Goal: Download file/media

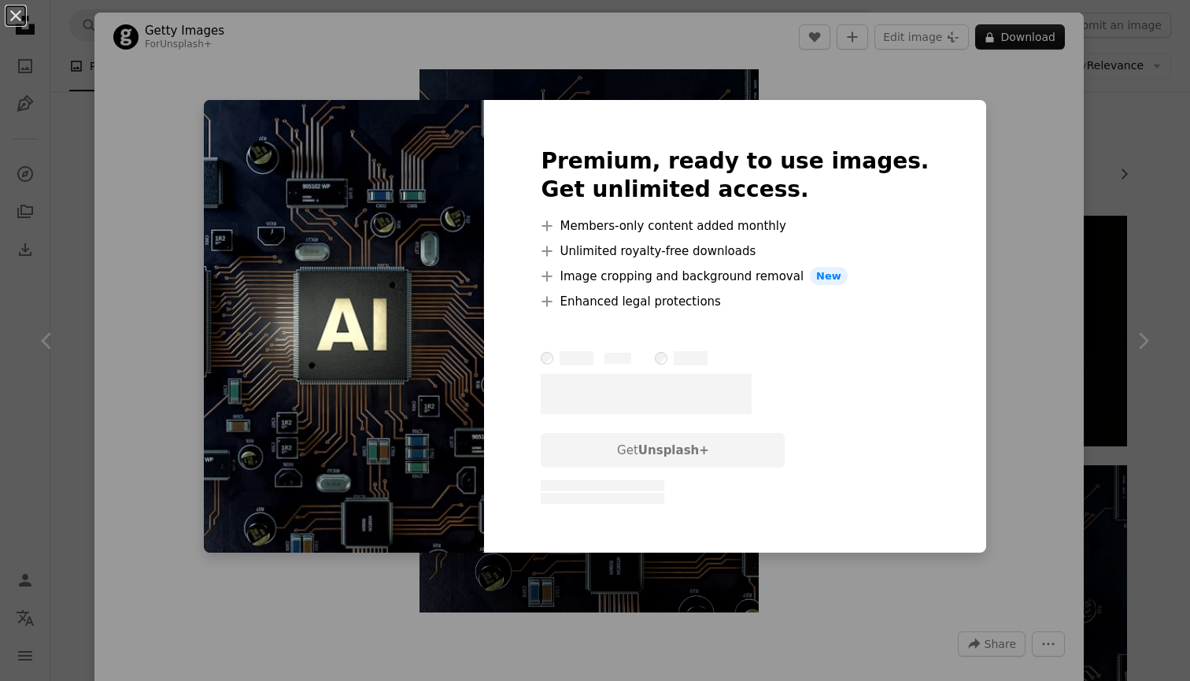
scroll to position [351, 0]
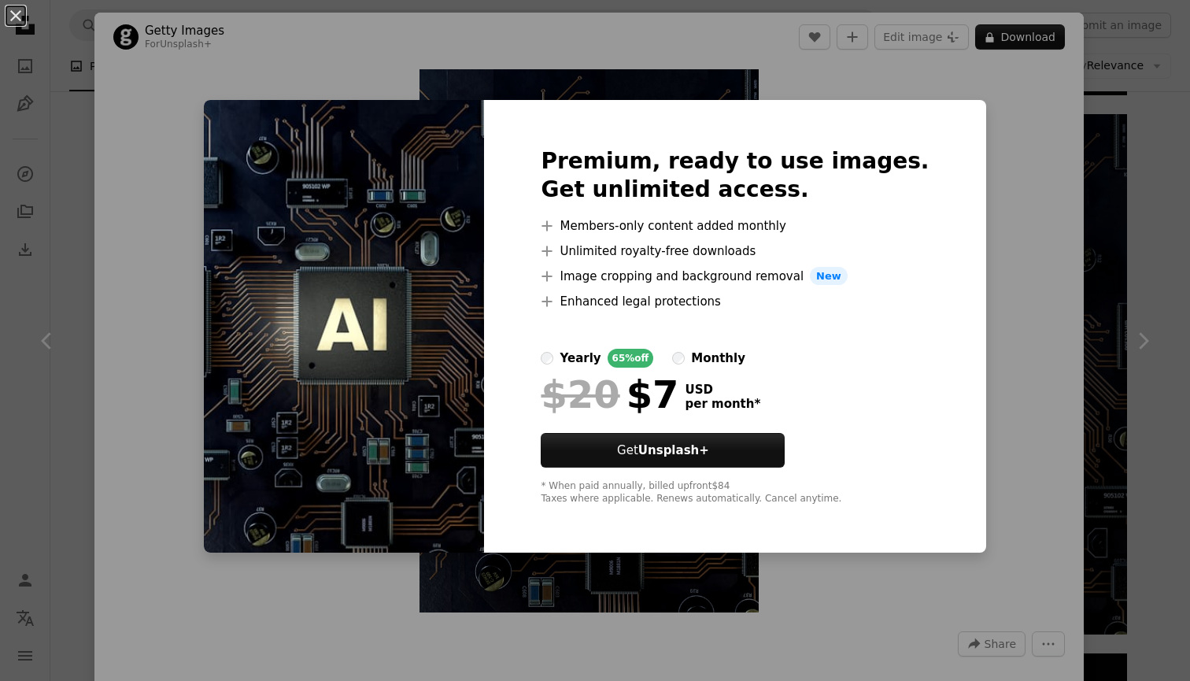
click at [733, 366] on div "monthly" at bounding box center [718, 358] width 54 height 19
click at [600, 360] on div "yearly" at bounding box center [579, 358] width 41 height 19
click at [15, 13] on button "An X shape" at bounding box center [15, 15] width 19 height 19
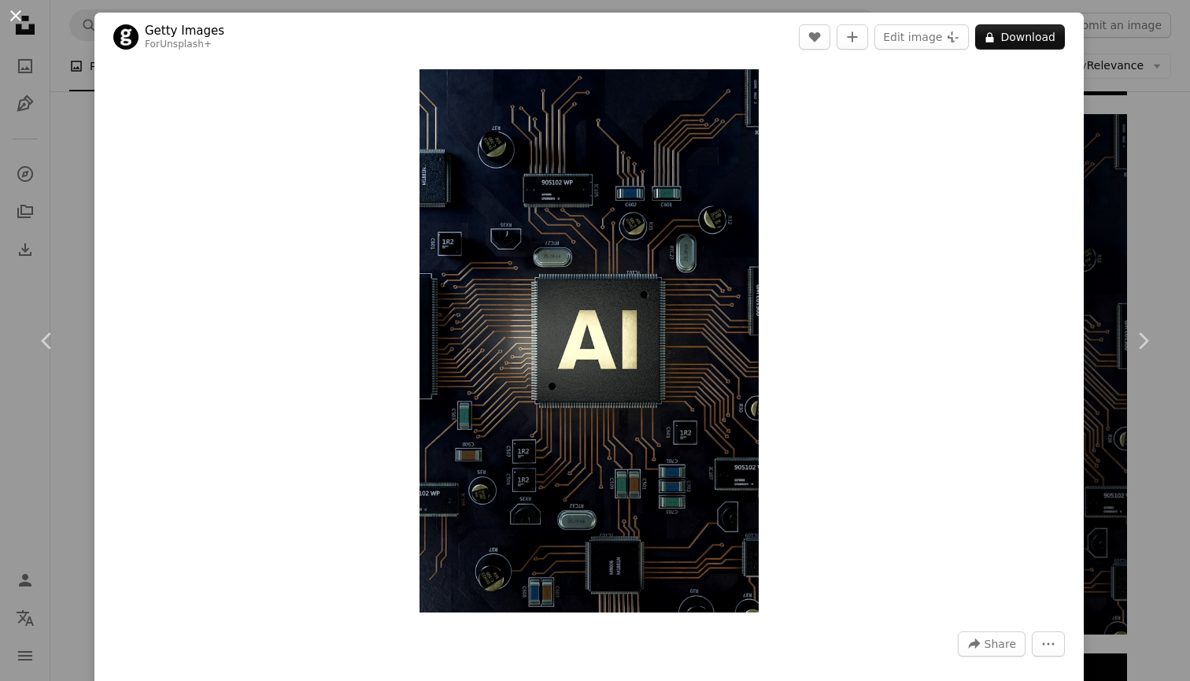
click at [6, 17] on button "An X shape" at bounding box center [15, 15] width 19 height 19
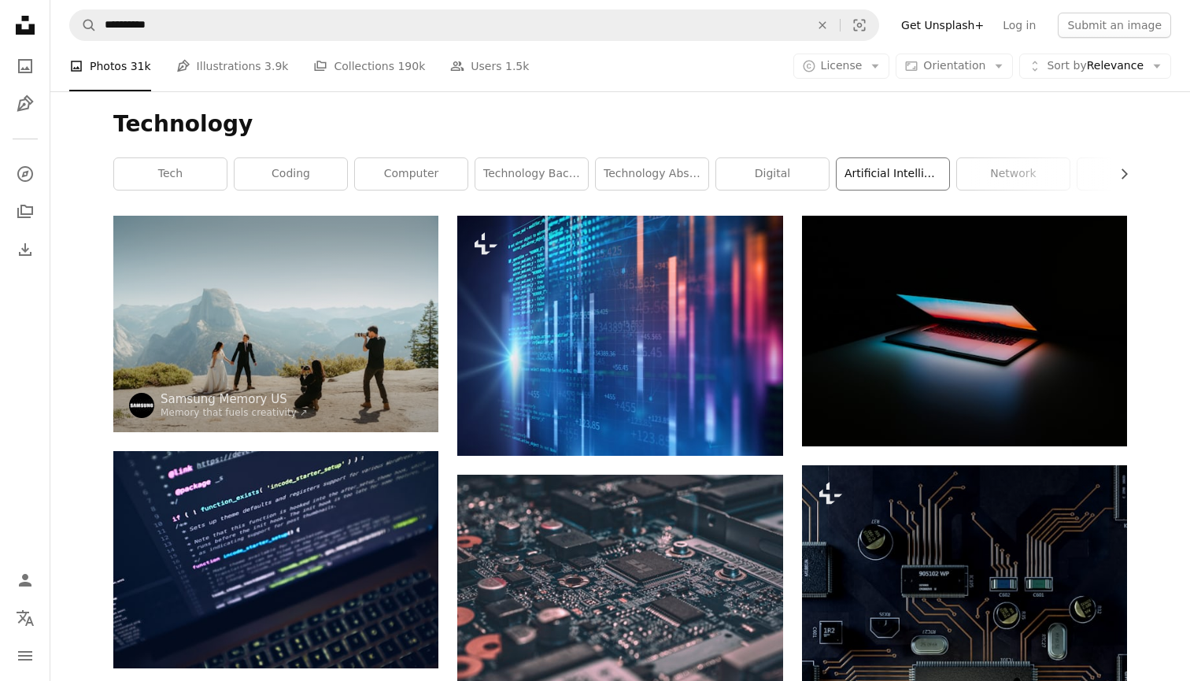
click at [869, 179] on link "artificial intelligence" at bounding box center [892, 173] width 113 height 31
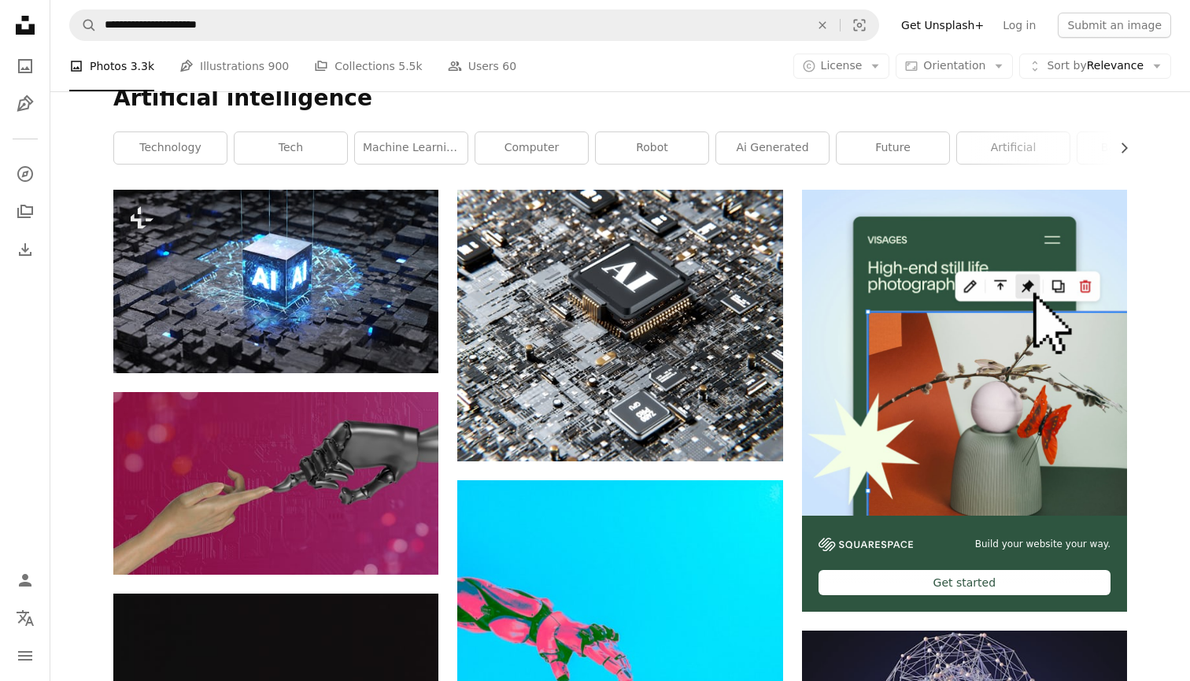
scroll to position [33, 0]
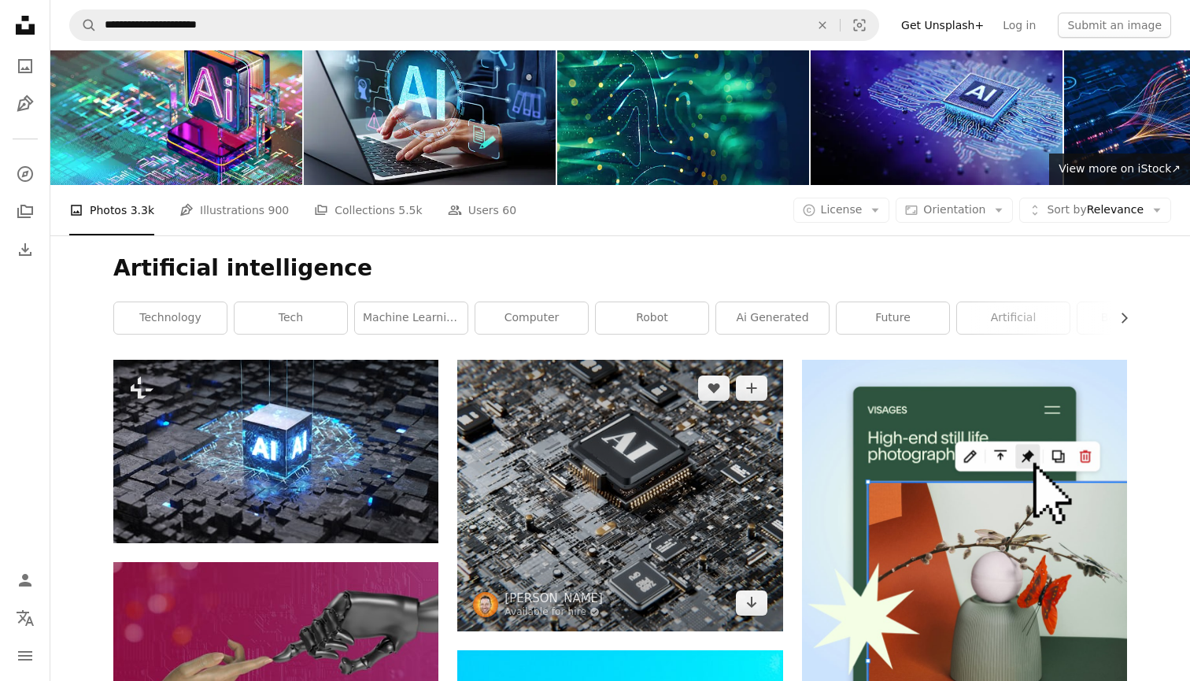
click at [600, 497] on img at bounding box center [619, 495] width 325 height 271
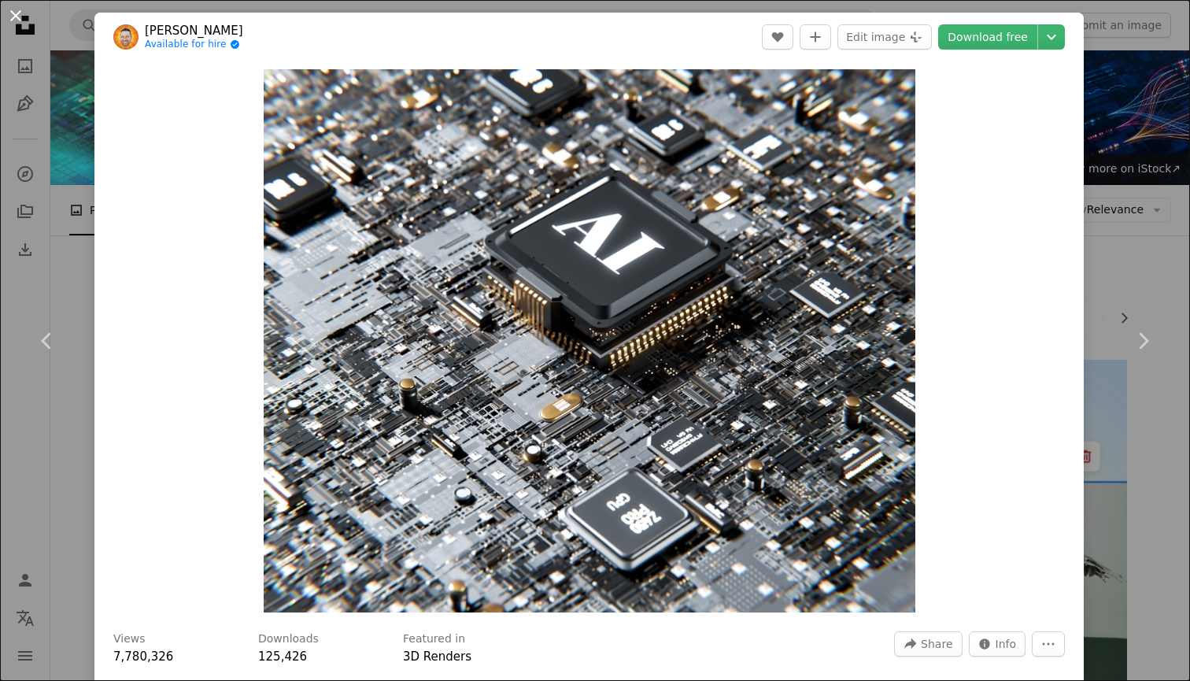
click at [21, 20] on button "An X shape" at bounding box center [15, 15] width 19 height 19
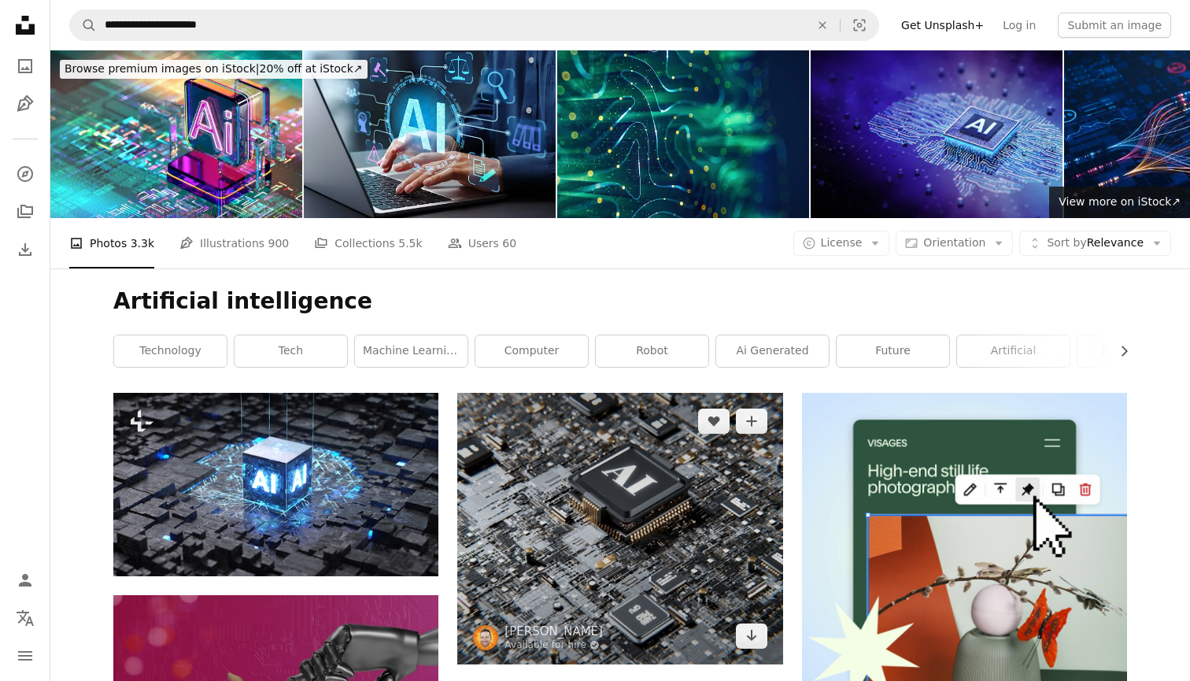
click at [635, 504] on img at bounding box center [619, 528] width 325 height 271
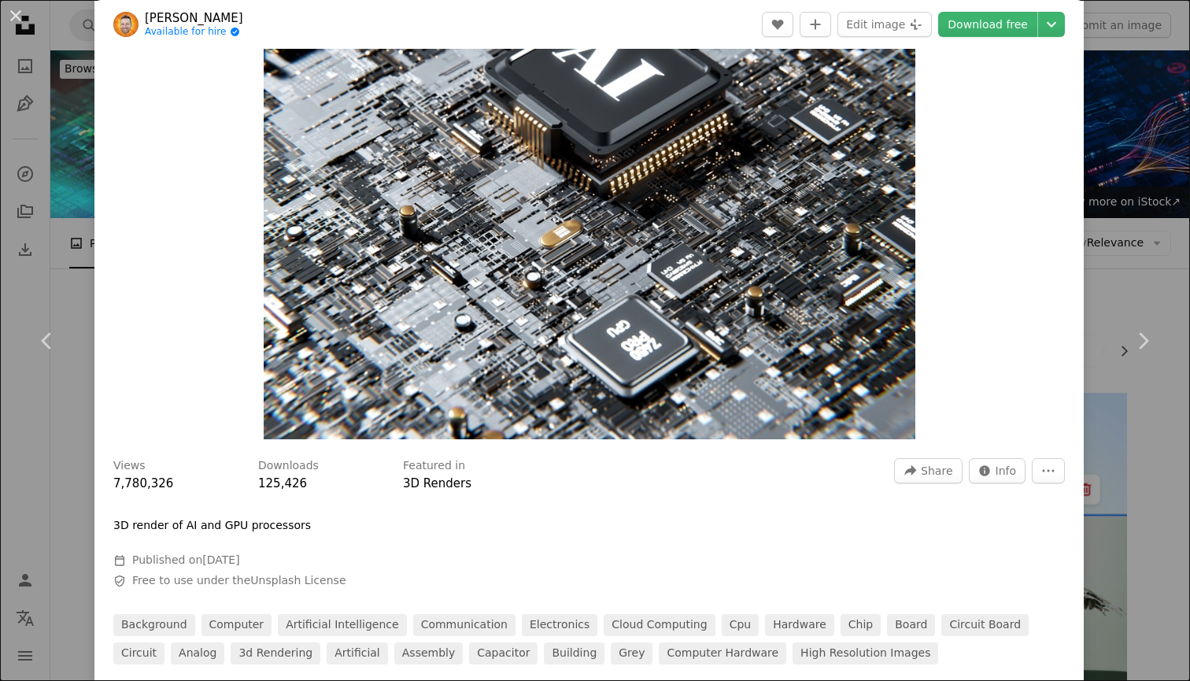
scroll to position [190, 0]
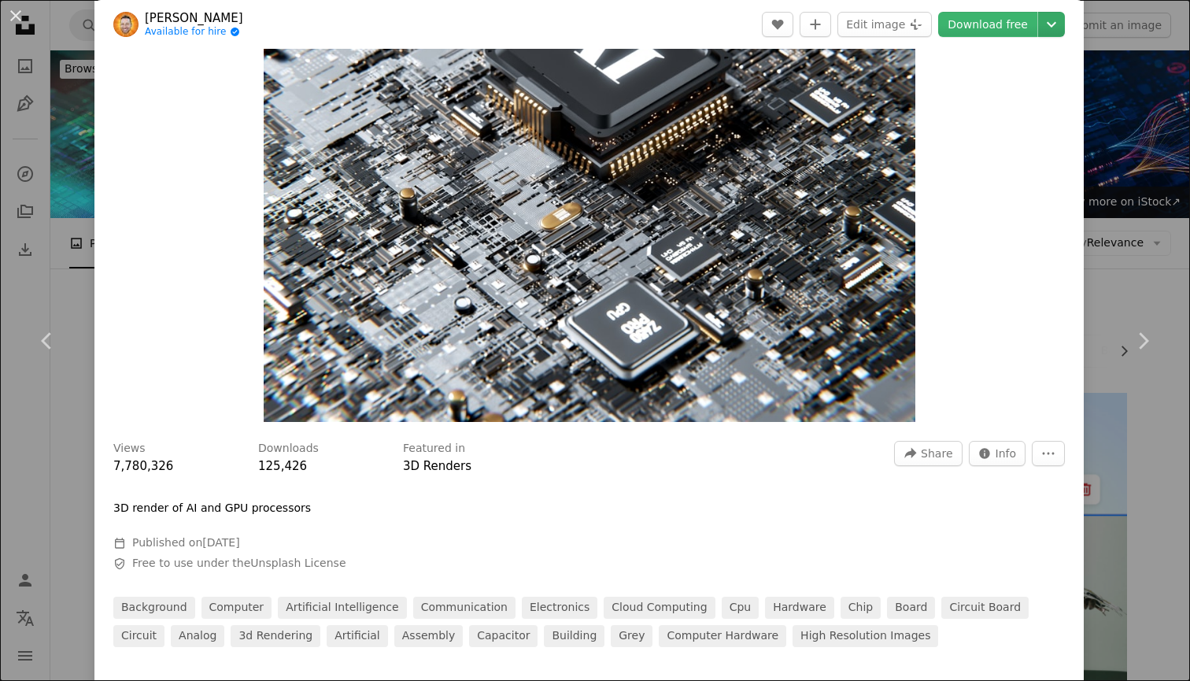
click at [1057, 26] on icon "Chevron down" at bounding box center [1051, 24] width 25 height 19
click at [983, 33] on dialog "An X shape Chevron left Chevron right [PERSON_NAME] Available for hire A checkm…" at bounding box center [595, 340] width 1190 height 681
click at [982, 28] on link "Download free" at bounding box center [987, 24] width 99 height 25
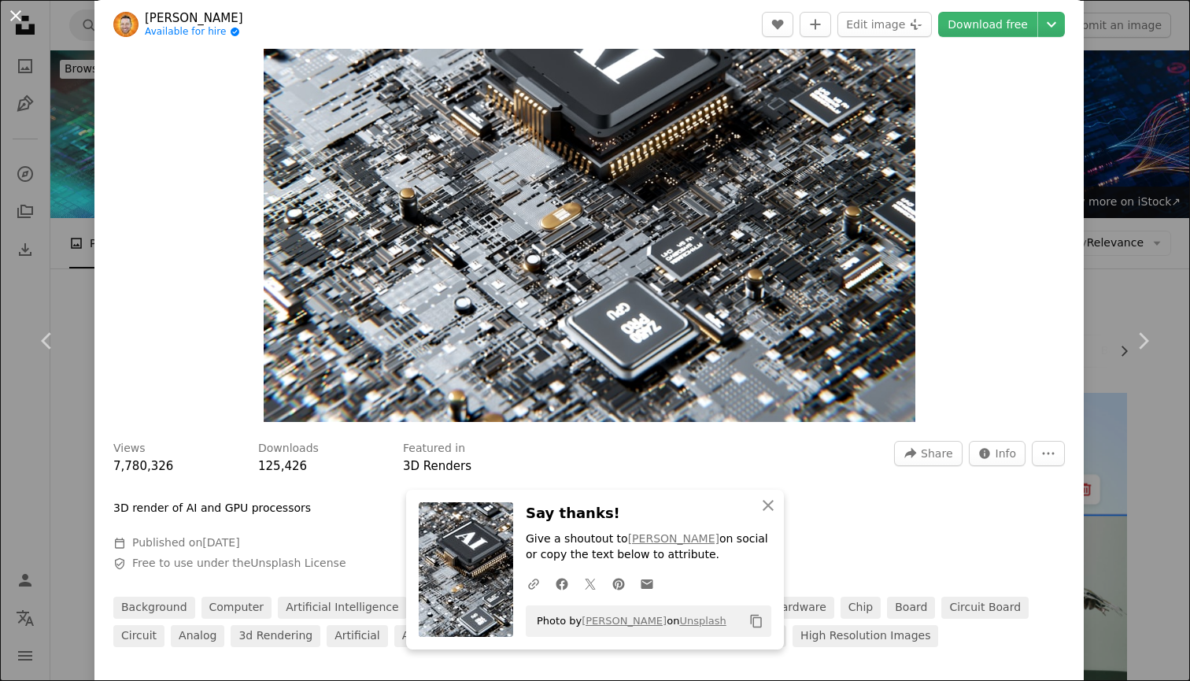
click at [6, 13] on button "An X shape" at bounding box center [15, 15] width 19 height 19
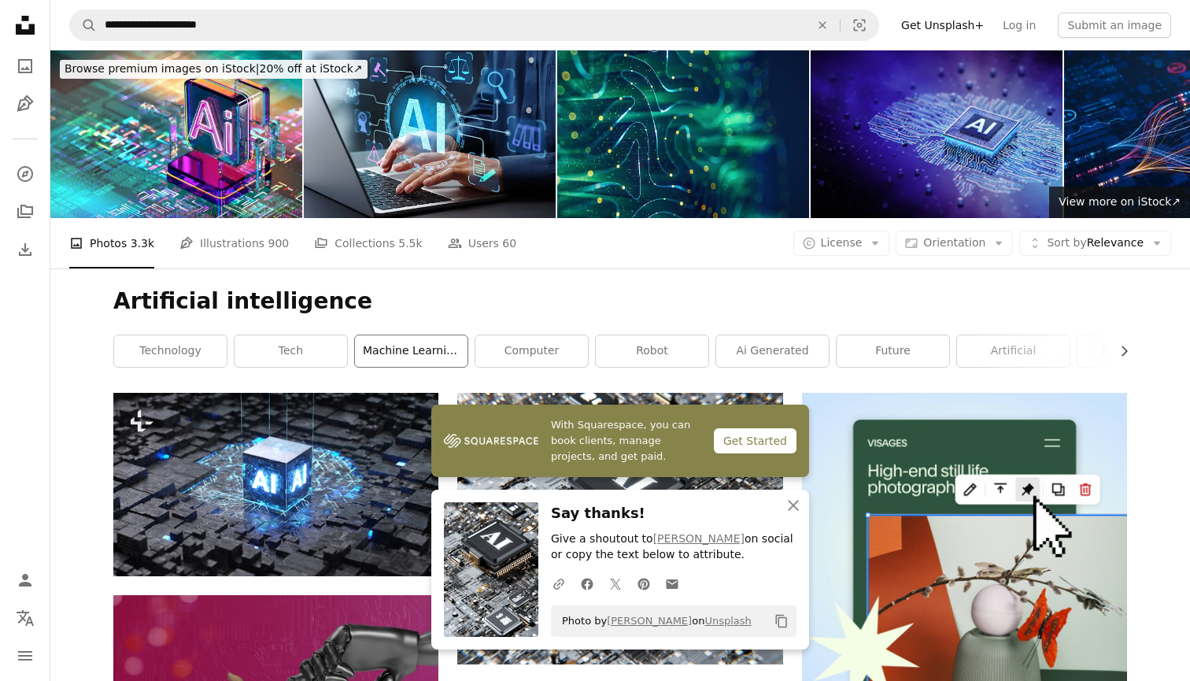
click at [384, 345] on link "machine learning" at bounding box center [411, 350] width 113 height 31
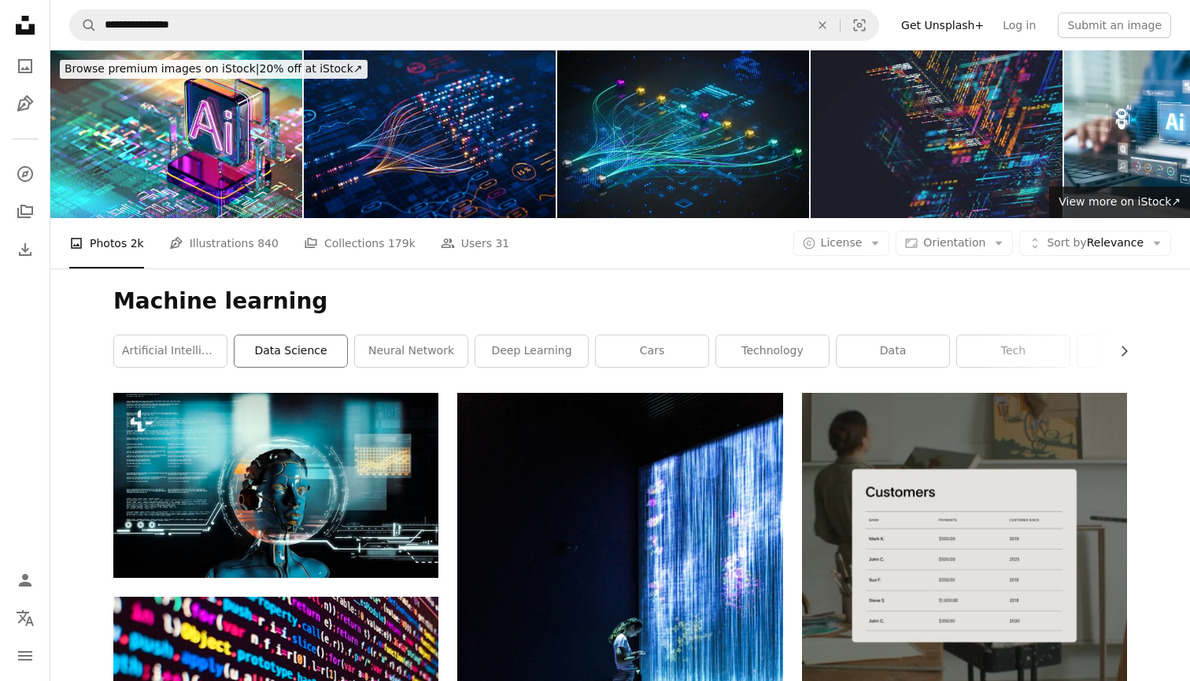
click at [273, 355] on link "data science" at bounding box center [290, 350] width 113 height 31
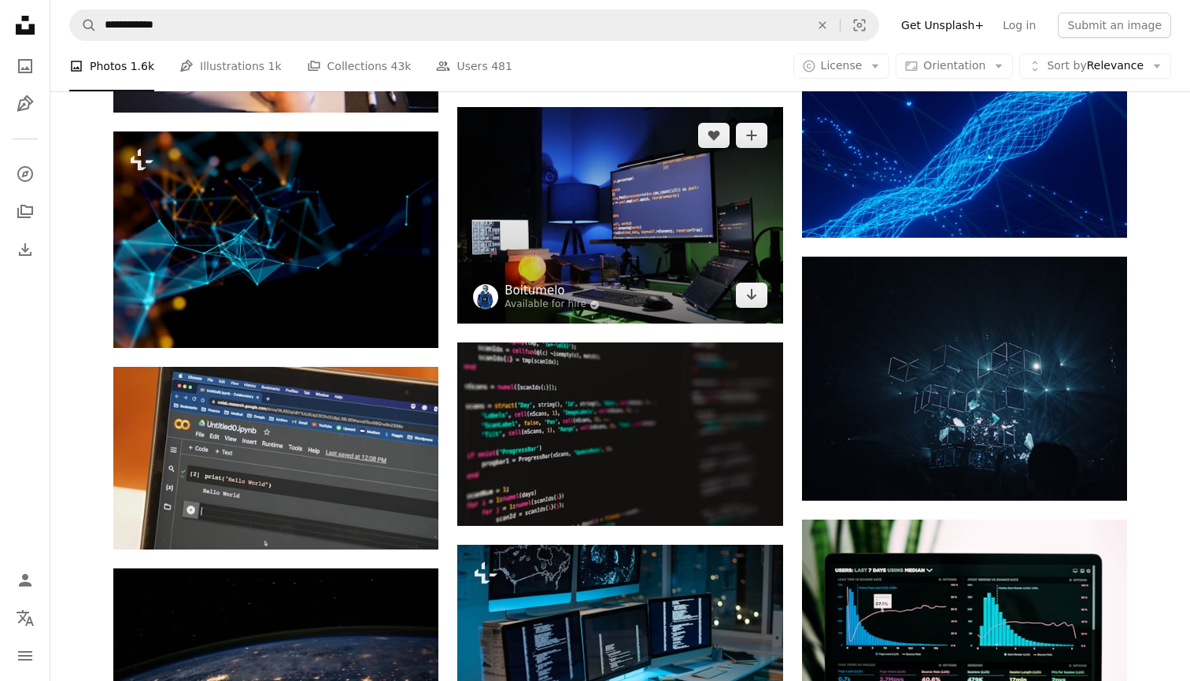
scroll to position [758, 0]
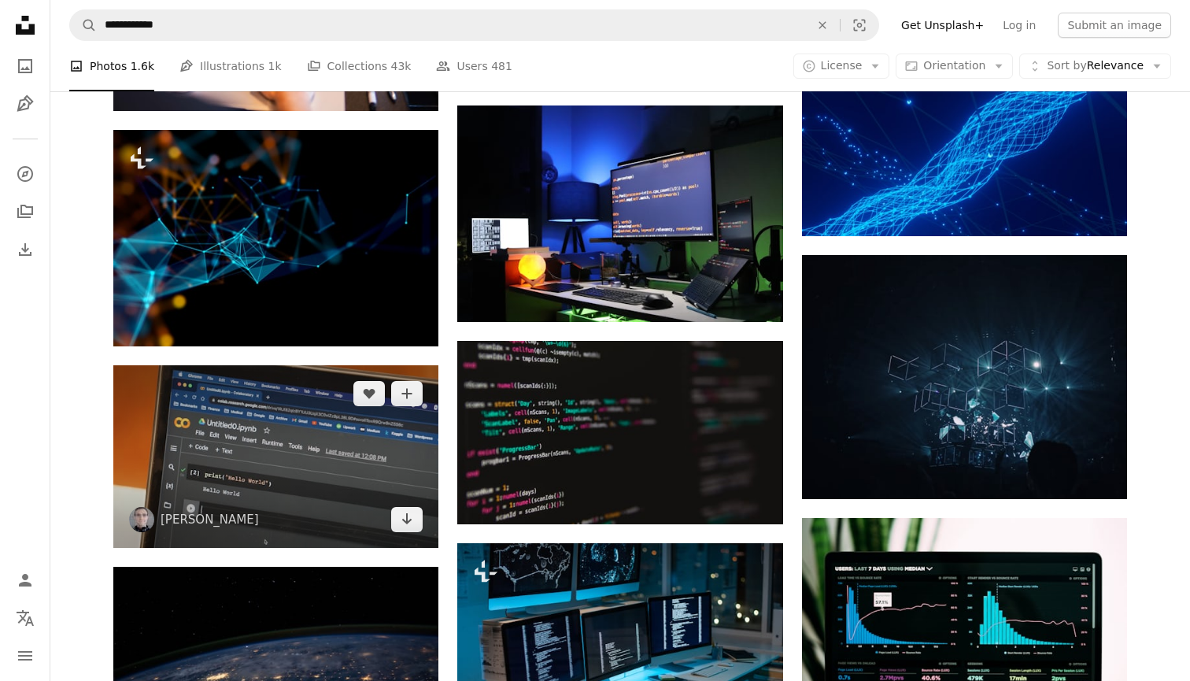
click at [277, 450] on img at bounding box center [275, 456] width 325 height 183
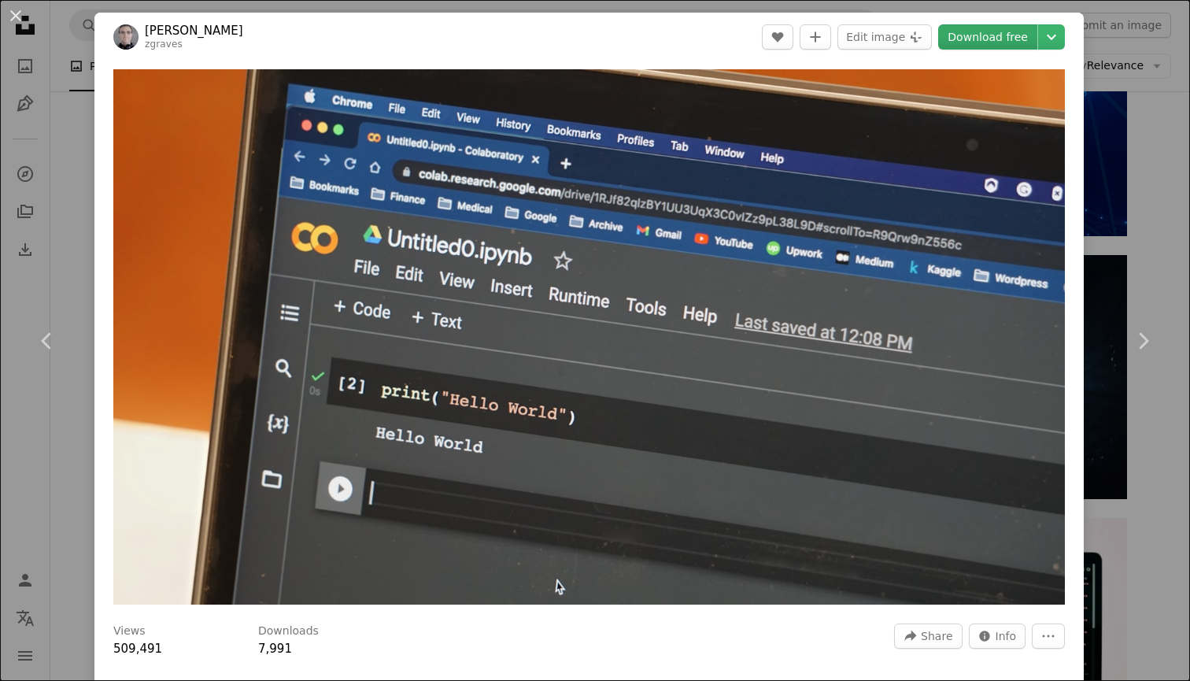
click at [1010, 49] on link "Download free" at bounding box center [987, 36] width 99 height 25
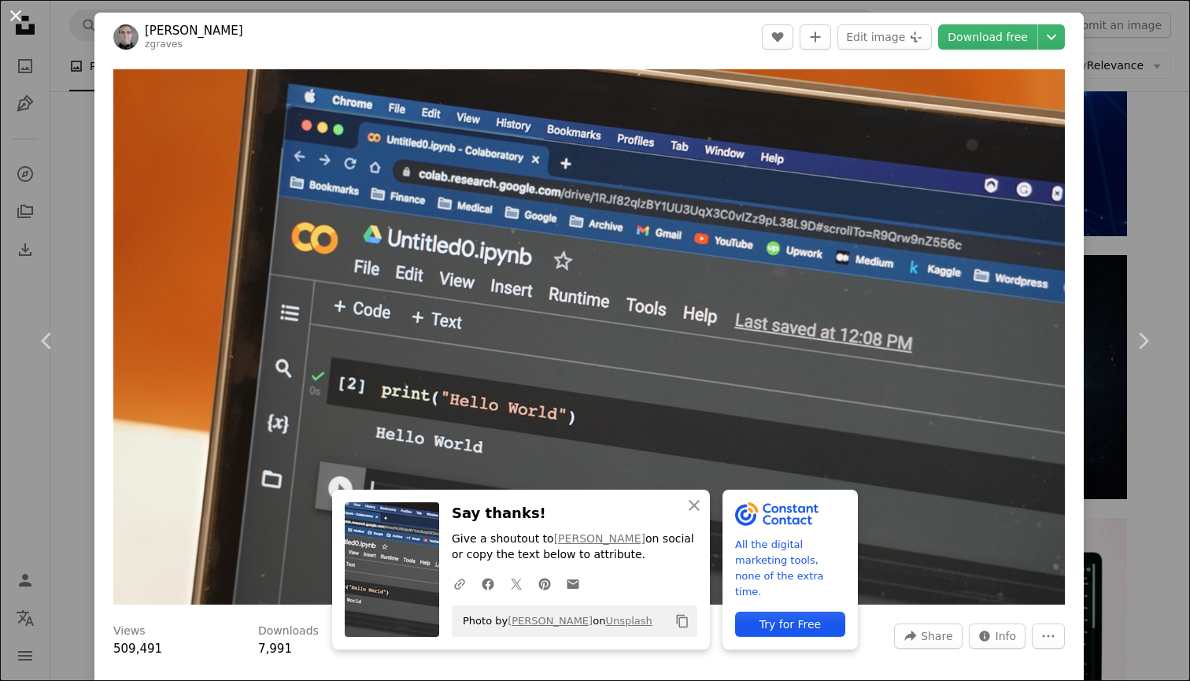
click at [24, 14] on button "An X shape" at bounding box center [15, 15] width 19 height 19
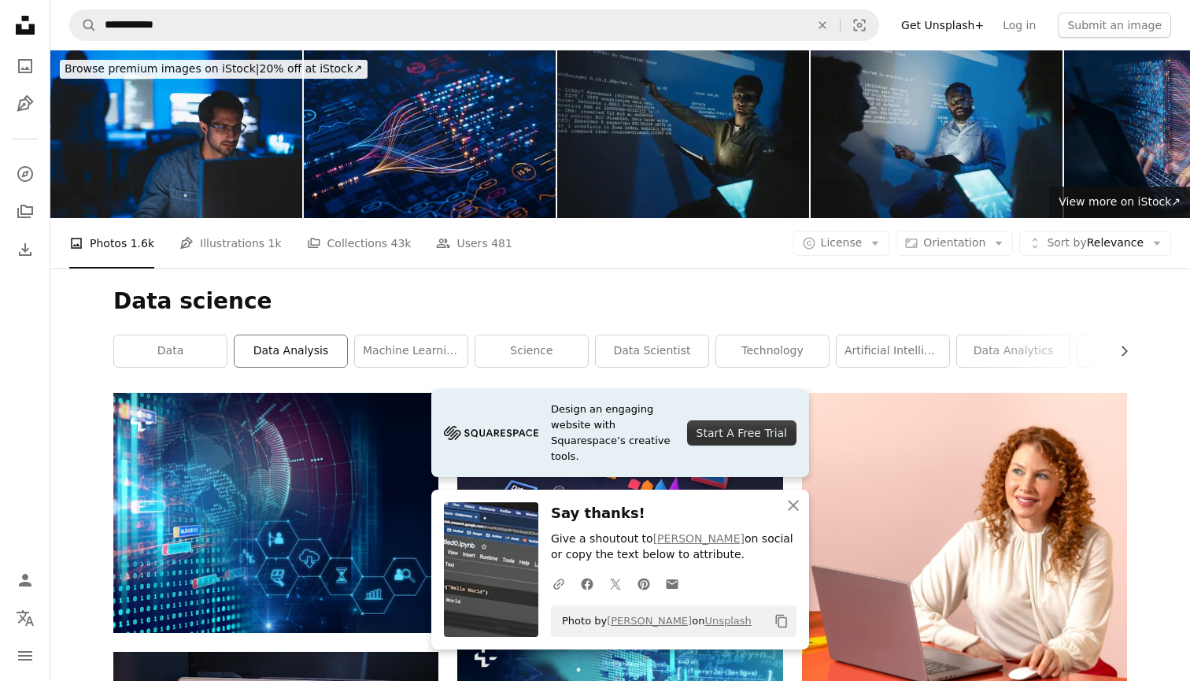
click at [304, 363] on link "data analysis" at bounding box center [290, 350] width 113 height 31
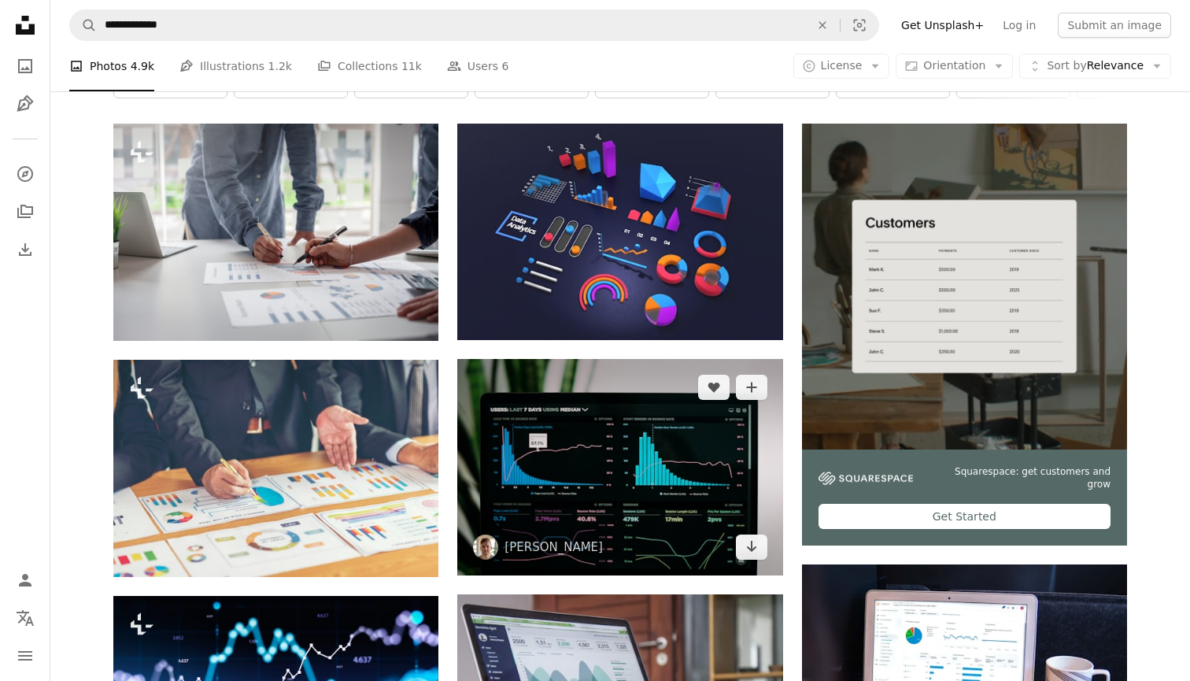
scroll to position [213, 0]
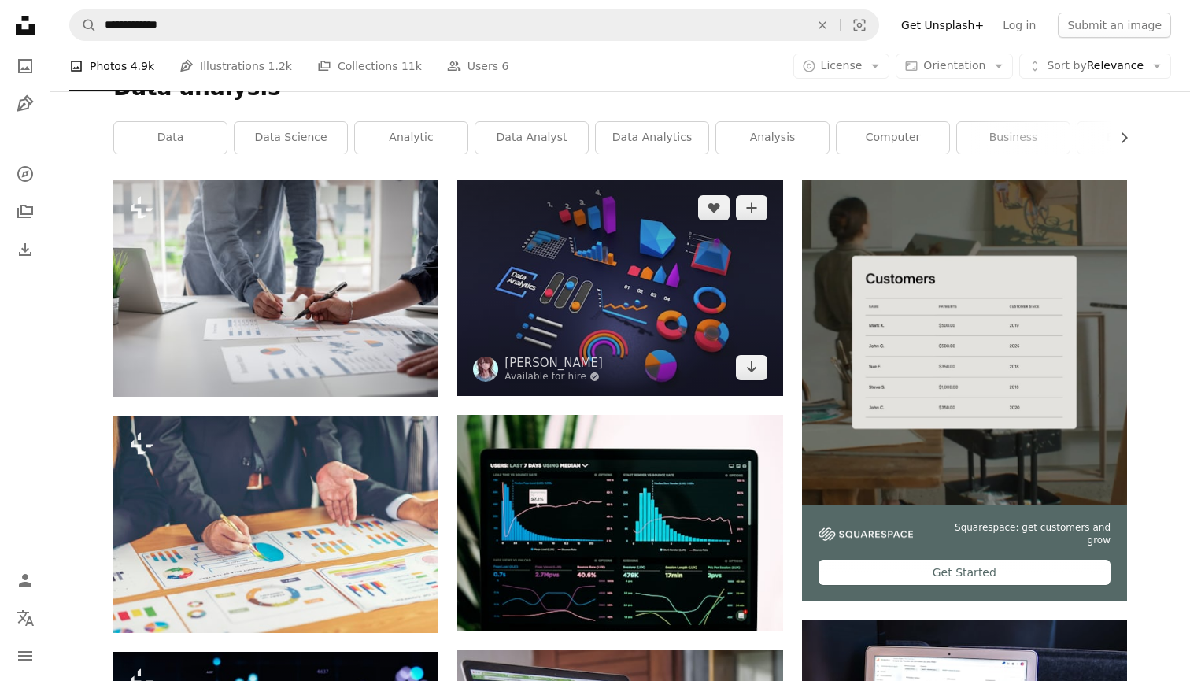
click at [598, 277] on img at bounding box center [619, 287] width 325 height 216
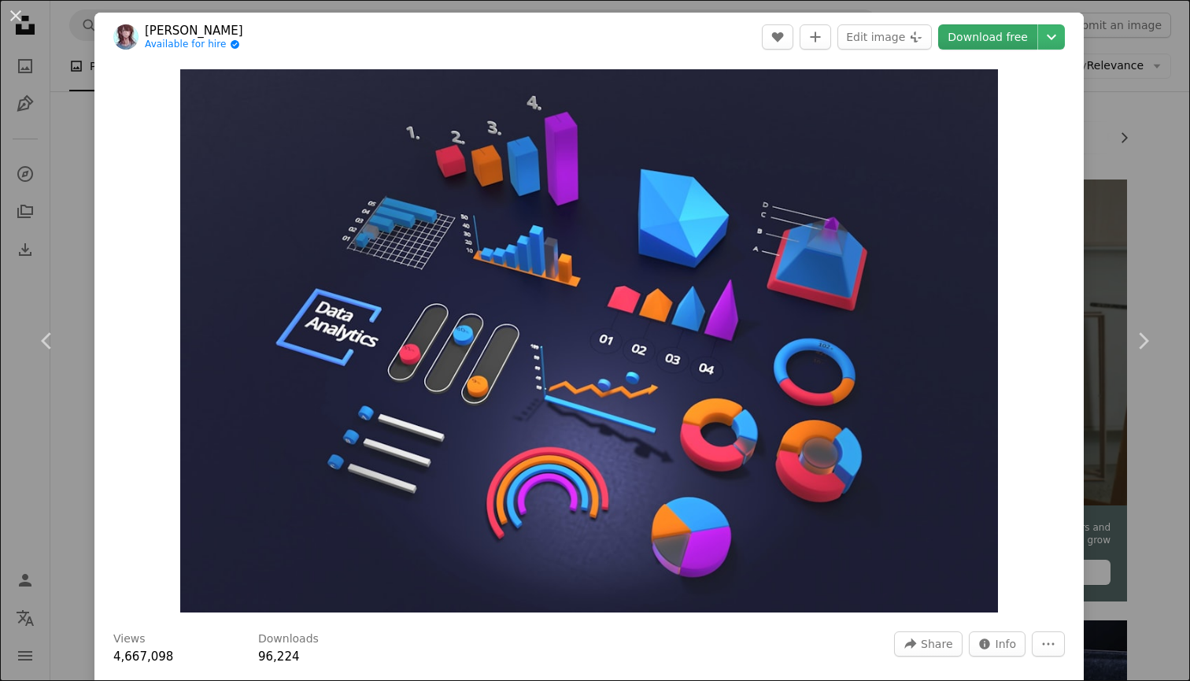
click at [1026, 45] on link "Download free" at bounding box center [987, 36] width 99 height 25
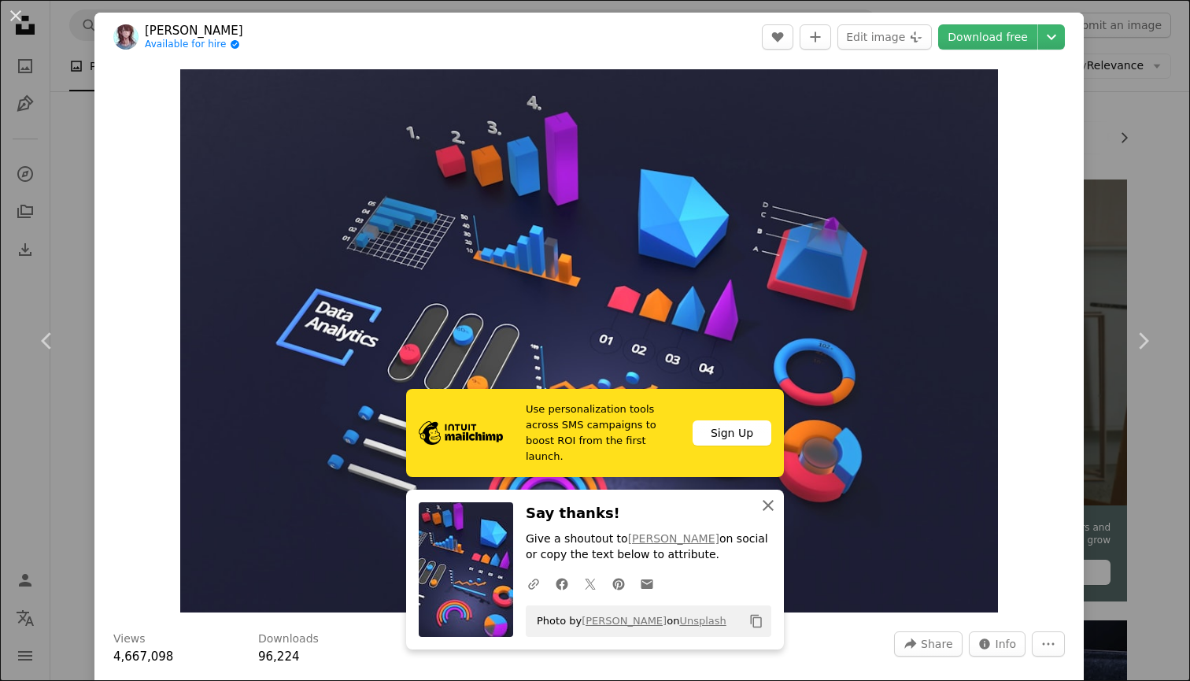
click at [770, 510] on icon "button" at bounding box center [767, 505] width 11 height 11
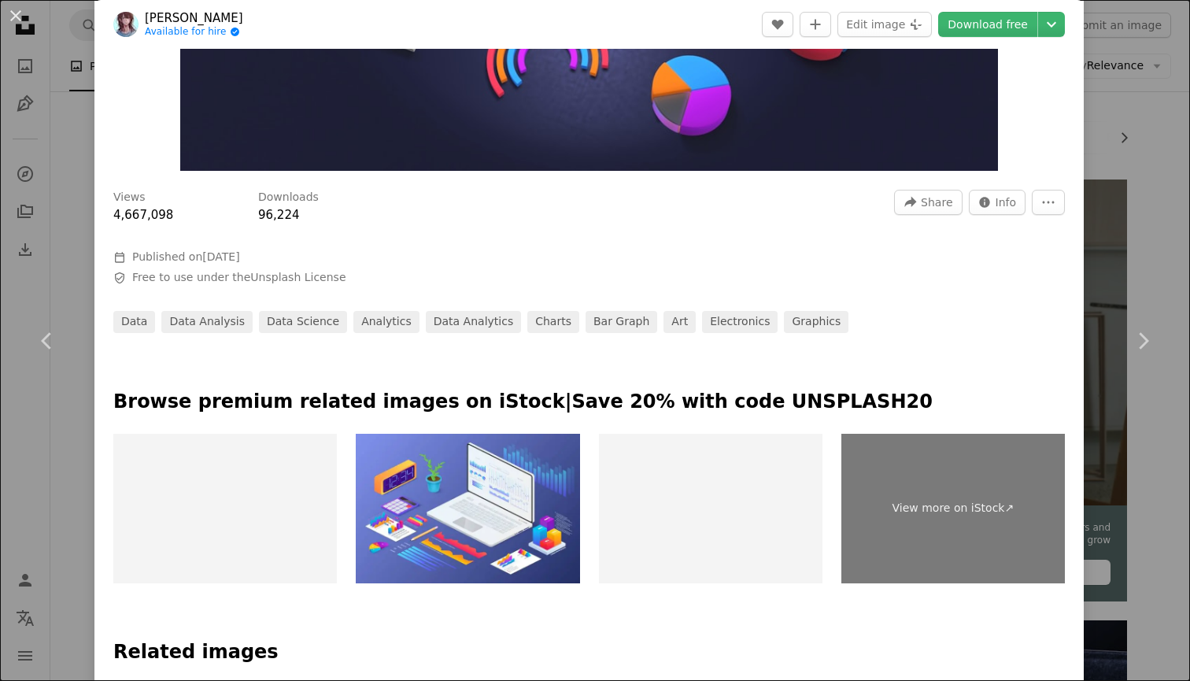
scroll to position [435, 0]
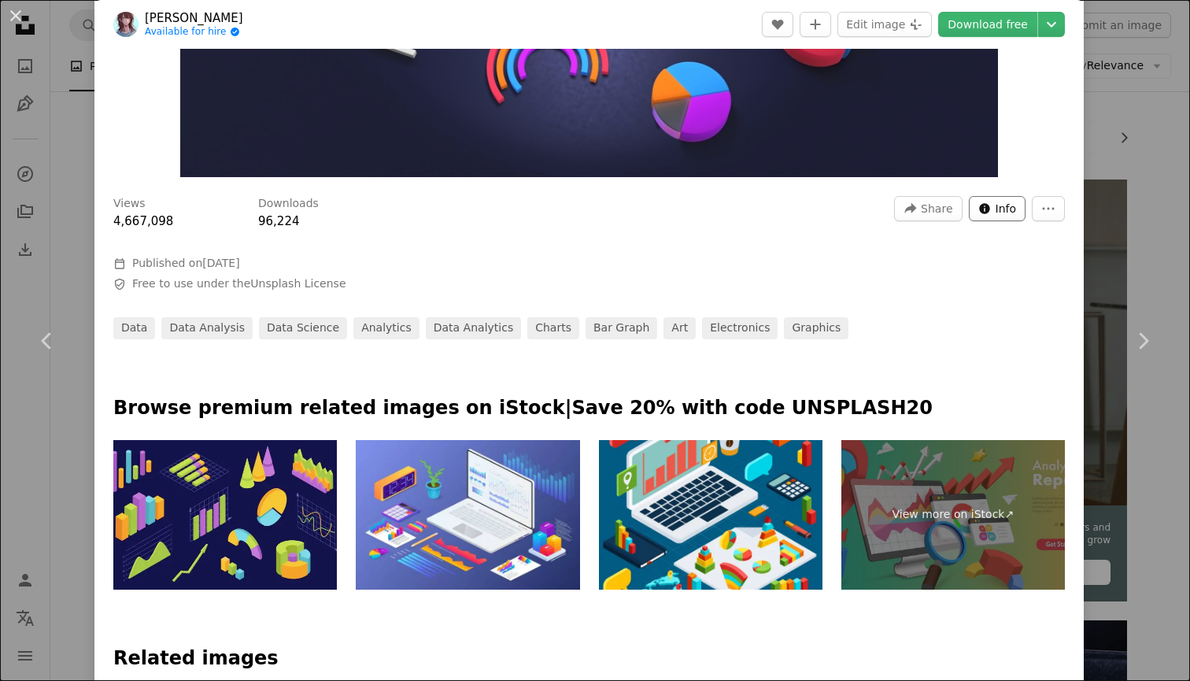
click at [1017, 206] on span "Info" at bounding box center [1005, 209] width 21 height 24
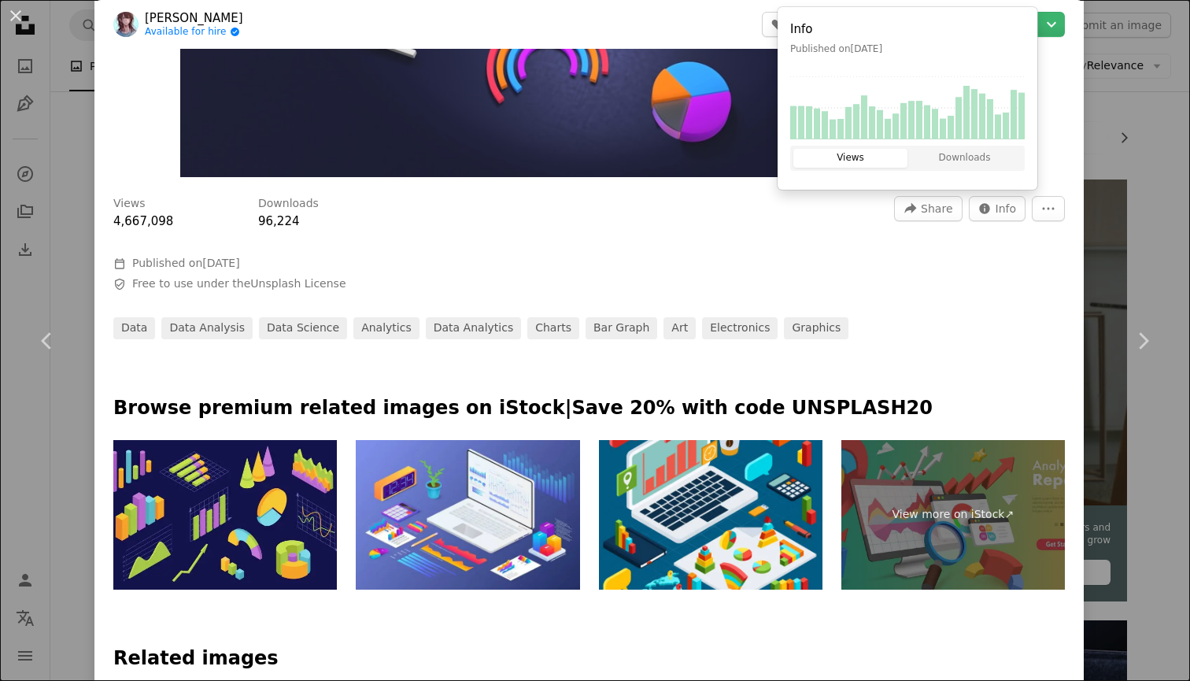
click at [995, 168] on div "Views Downloads" at bounding box center [907, 158] width 234 height 25
click at [984, 164] on button "Downloads" at bounding box center [964, 158] width 114 height 19
click at [1055, 209] on icon "More Actions" at bounding box center [1048, 208] width 14 height 14
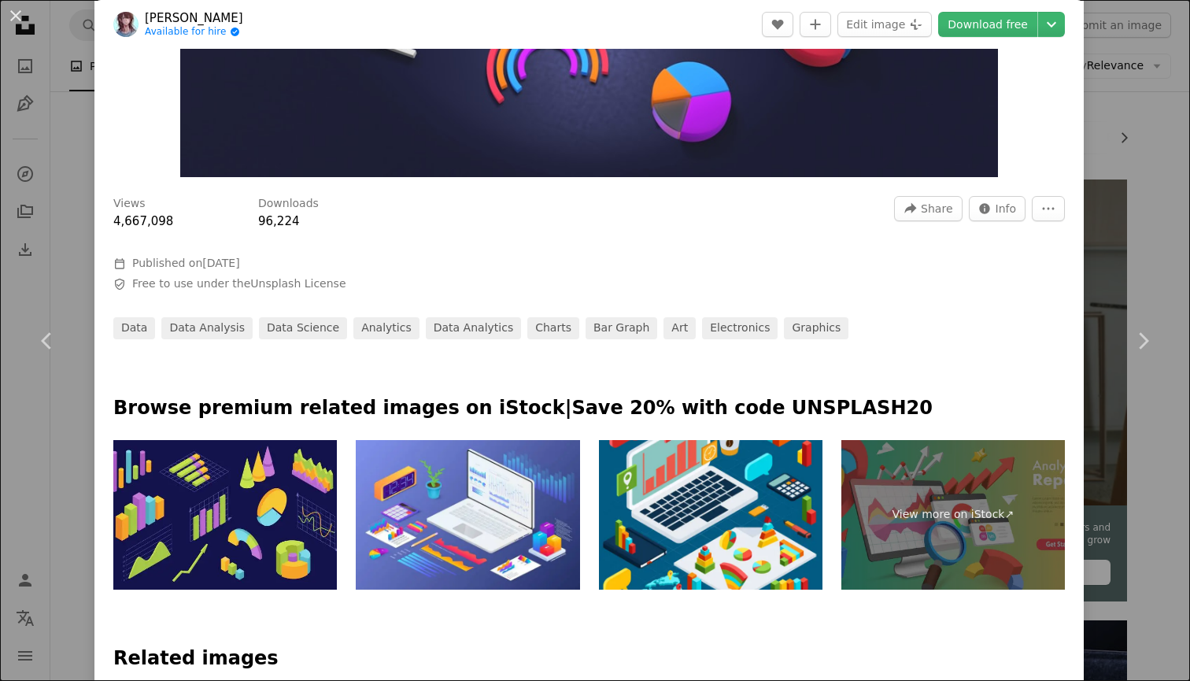
click at [911, 279] on dialog "An X shape Chevron left Chevron right [PERSON_NAME] Available for hire A checkm…" at bounding box center [595, 340] width 1190 height 681
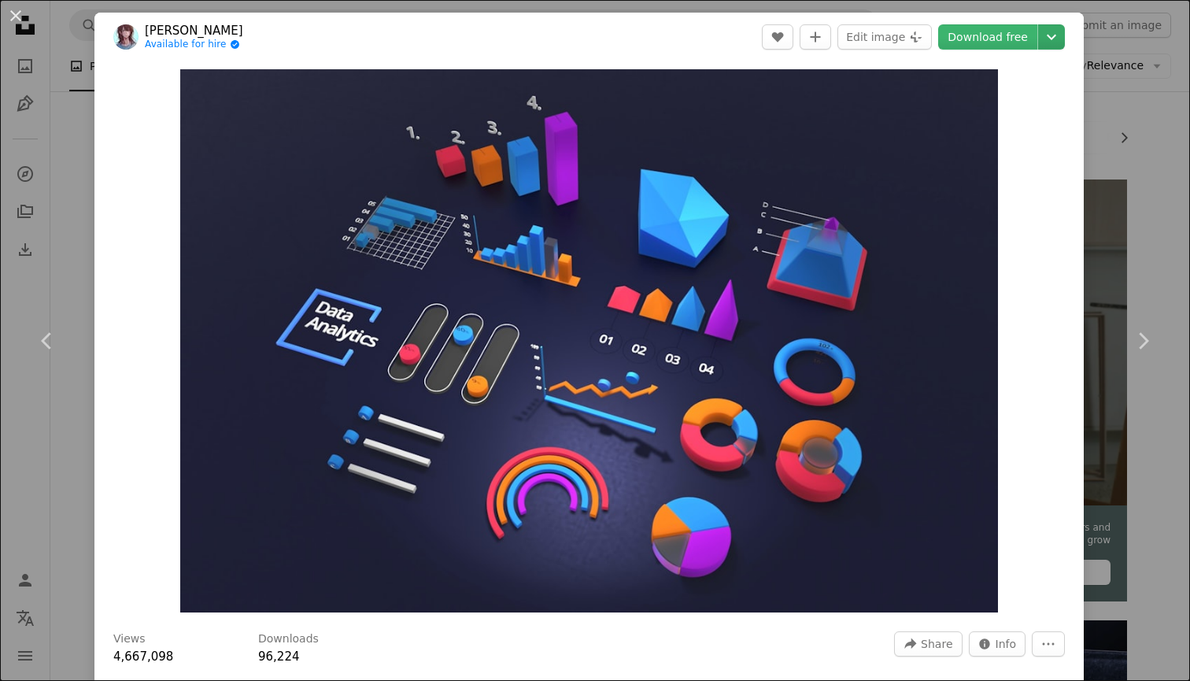
scroll to position [0, 0]
click at [13, 20] on button "An X shape" at bounding box center [15, 15] width 19 height 19
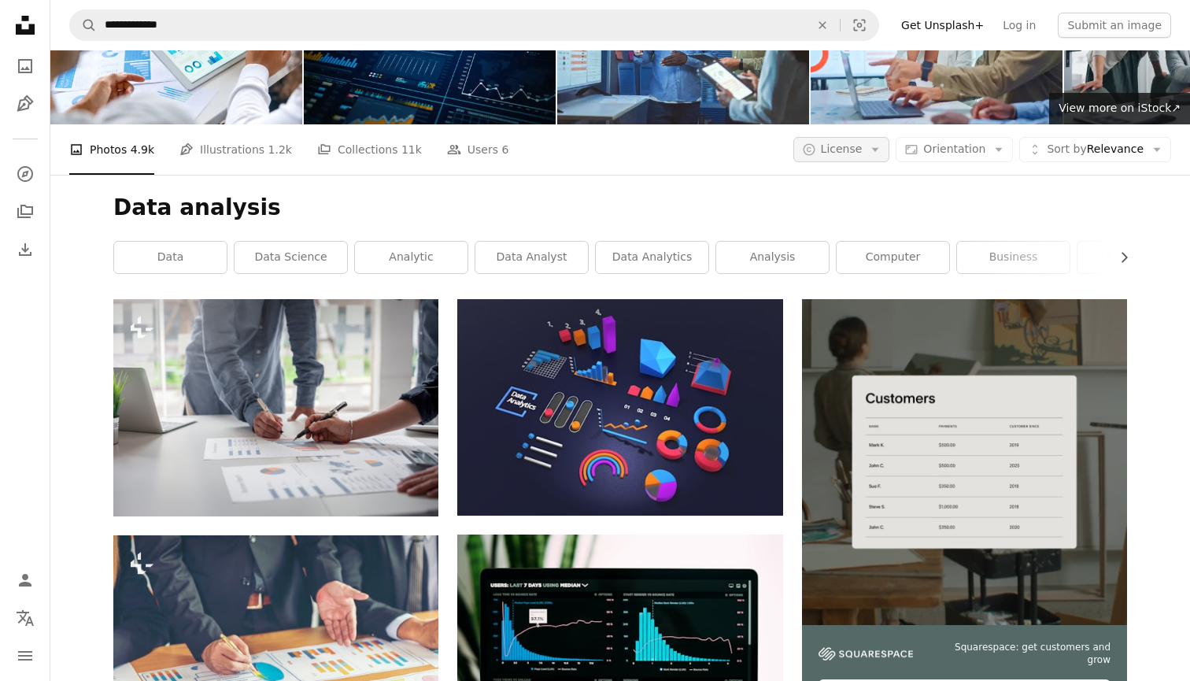
scroll to position [89, 0]
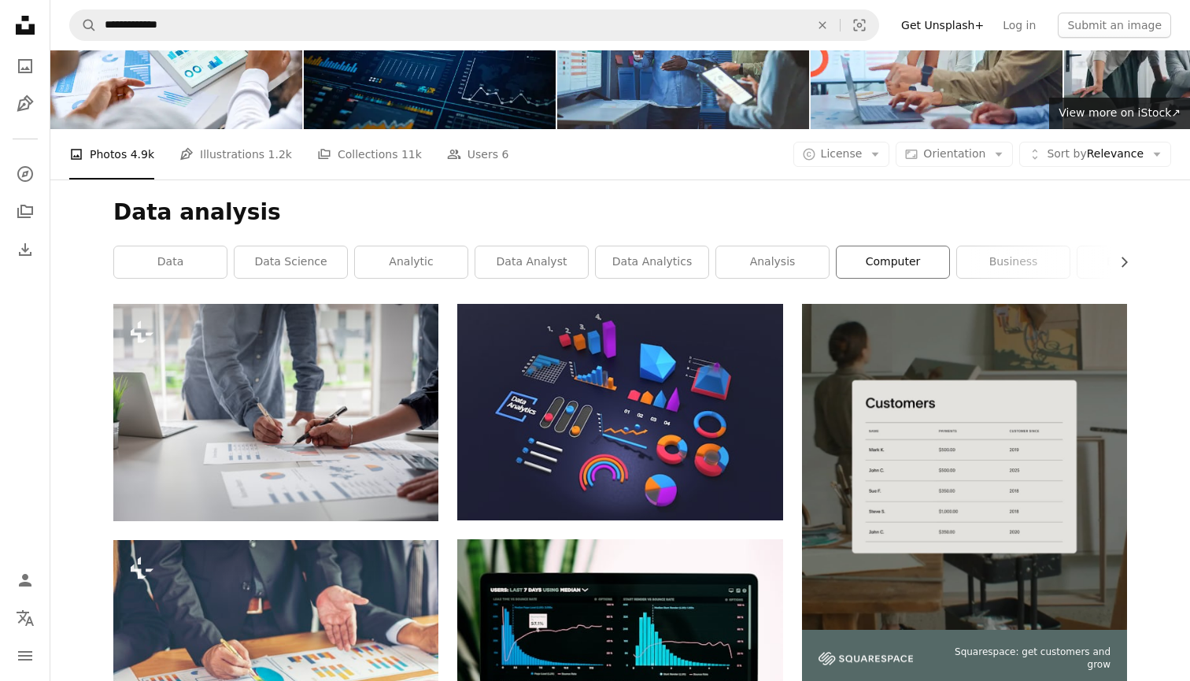
click at [907, 273] on link "computer" at bounding box center [892, 261] width 113 height 31
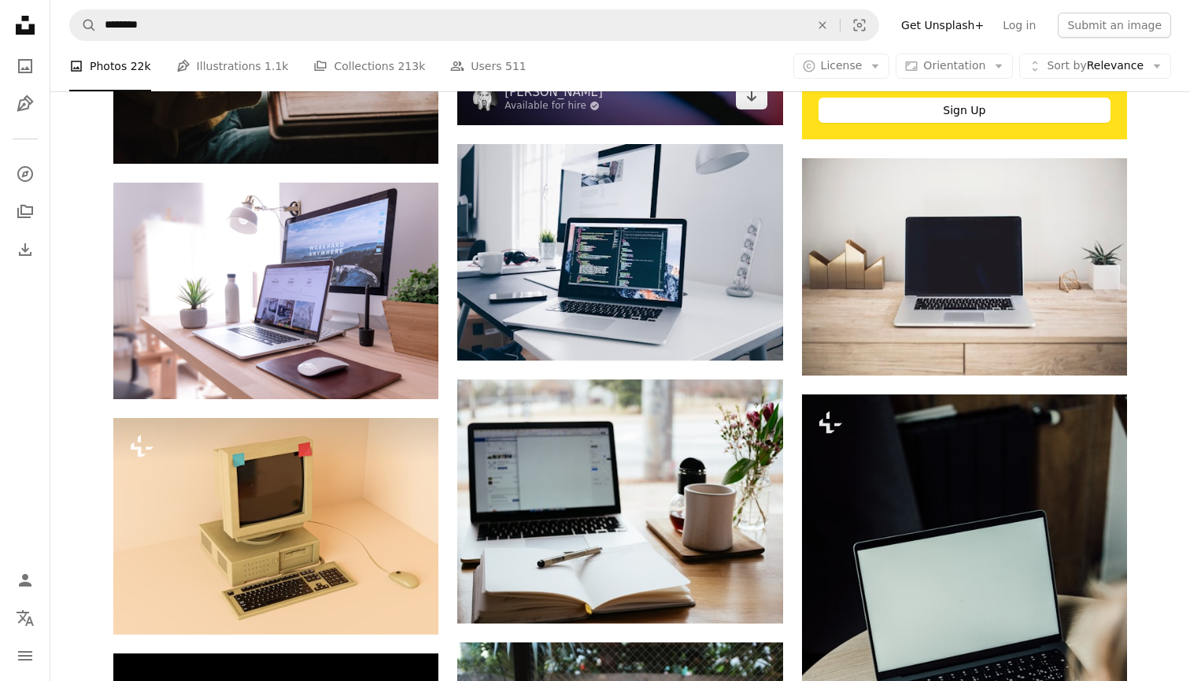
scroll to position [726, 0]
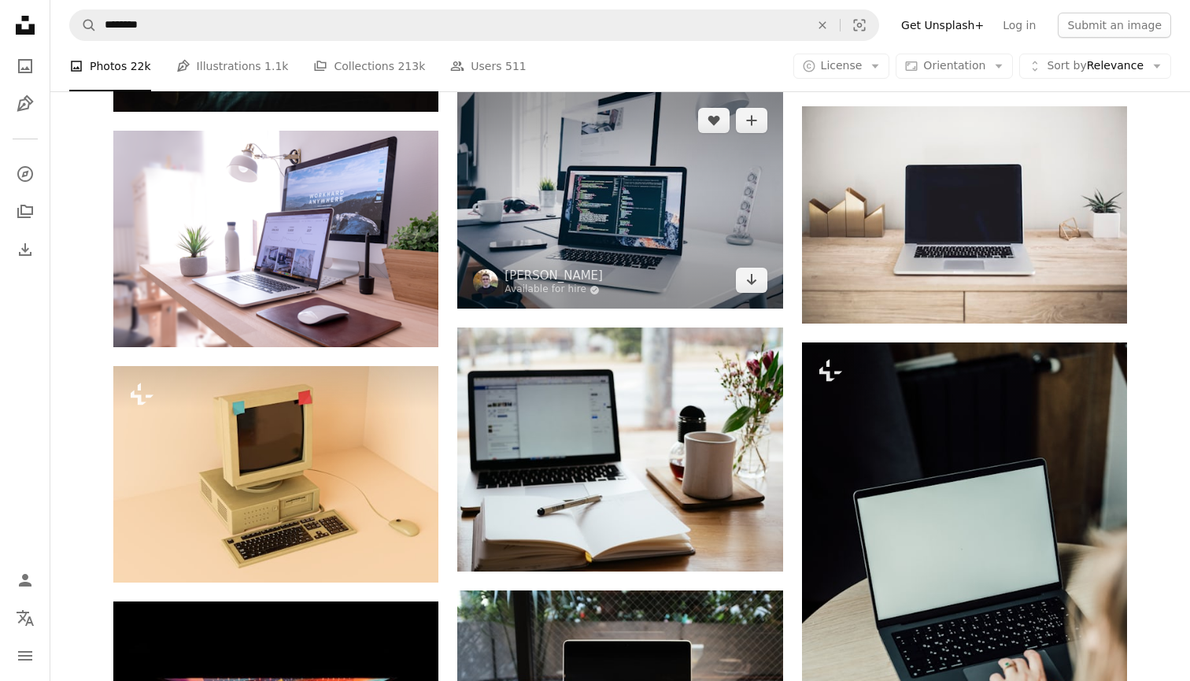
click at [610, 193] on img at bounding box center [619, 200] width 325 height 216
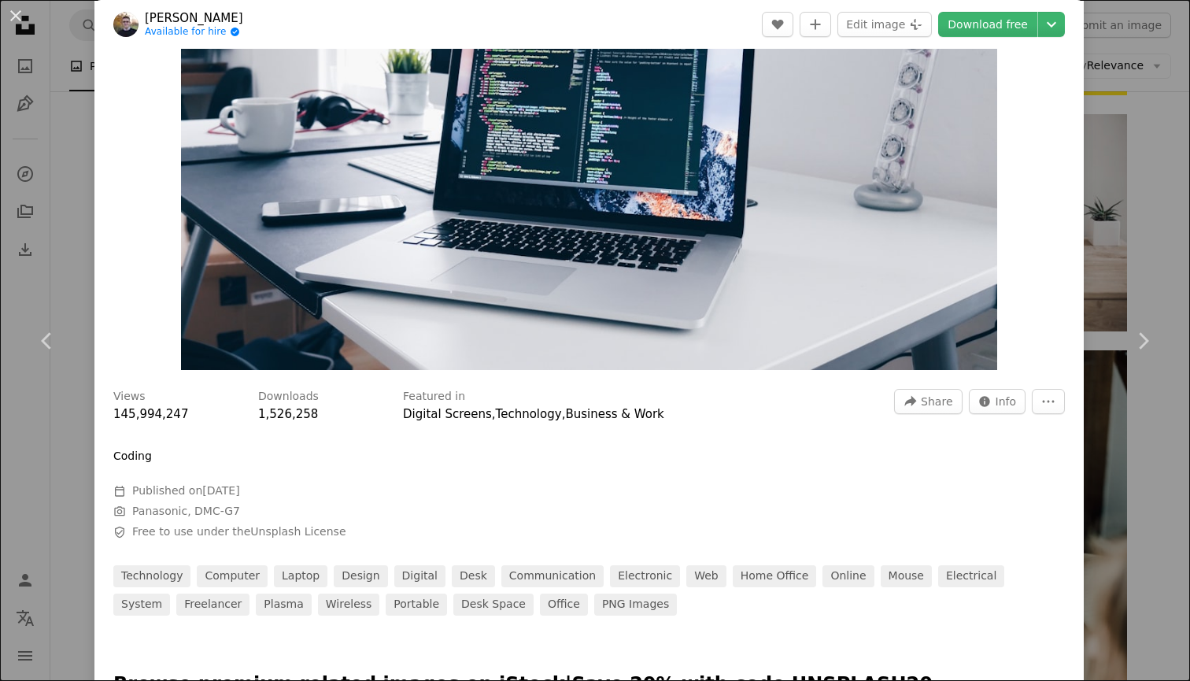
scroll to position [244, 0]
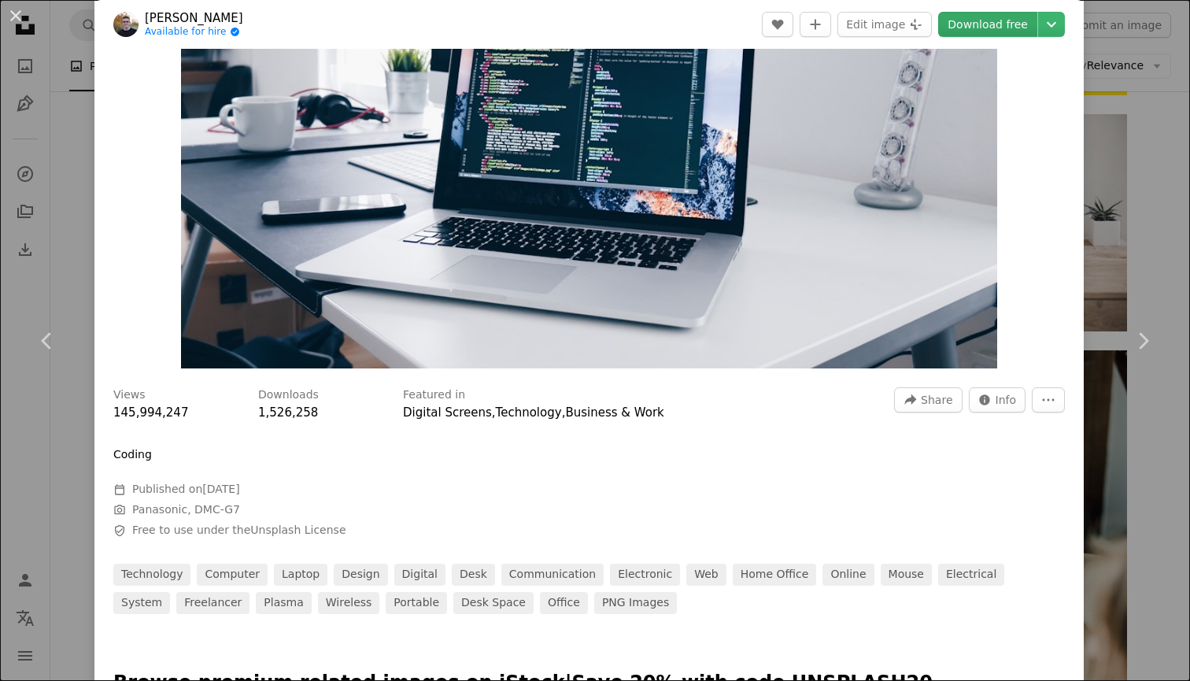
click at [1013, 21] on link "Download free" at bounding box center [987, 24] width 99 height 25
